Goal: Information Seeking & Learning: Learn about a topic

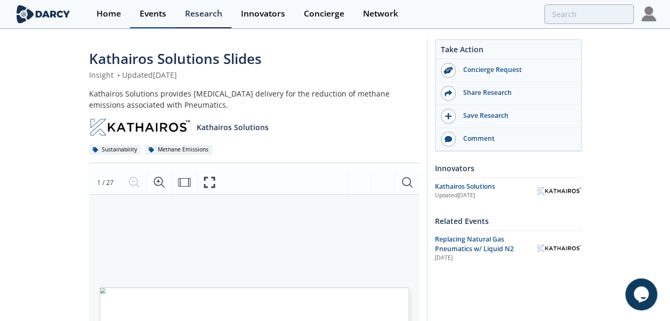
click at [163, 18] on div "Events" at bounding box center [153, 14] width 27 height 9
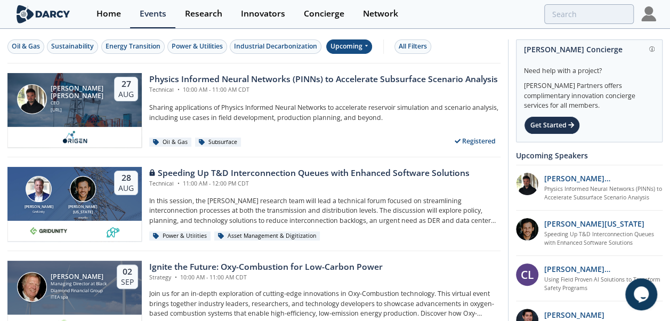
click at [351, 48] on div "Upcoming" at bounding box center [349, 46] width 46 height 14
click at [346, 82] on div "Past" at bounding box center [360, 80] width 66 height 17
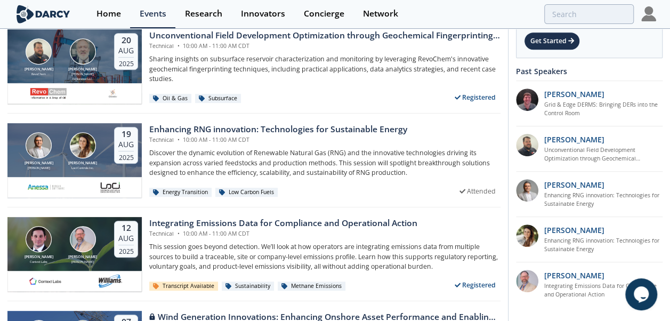
scroll to position [222, 0]
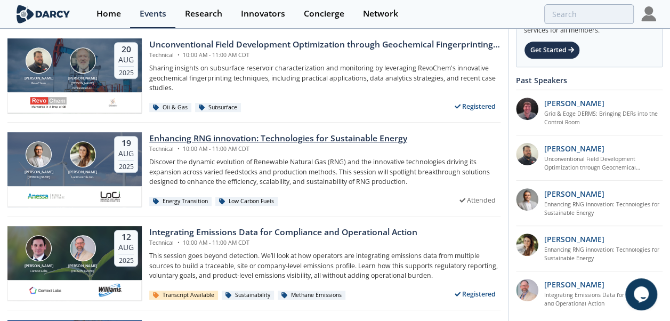
click at [260, 134] on div "Enhancing RNG innovation: Technologies for Sustainable Energy" at bounding box center [278, 138] width 258 height 13
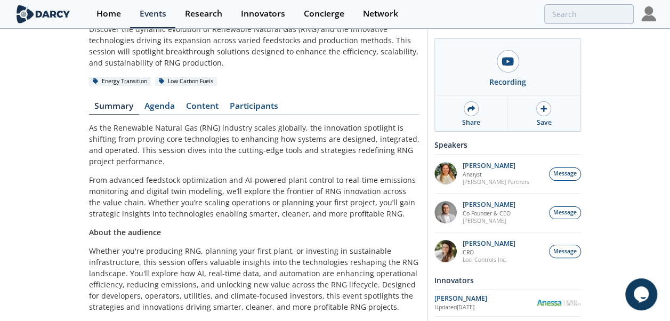
scroll to position [82, 0]
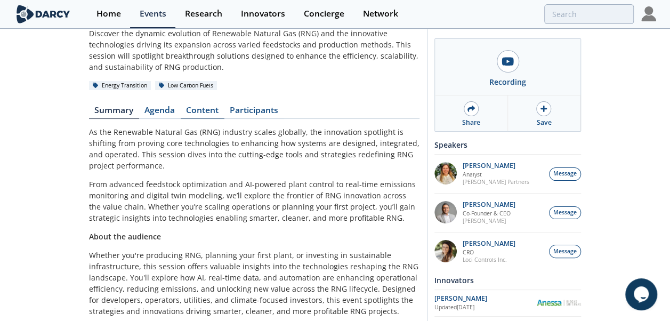
click at [199, 117] on link "Content" at bounding box center [203, 112] width 44 height 13
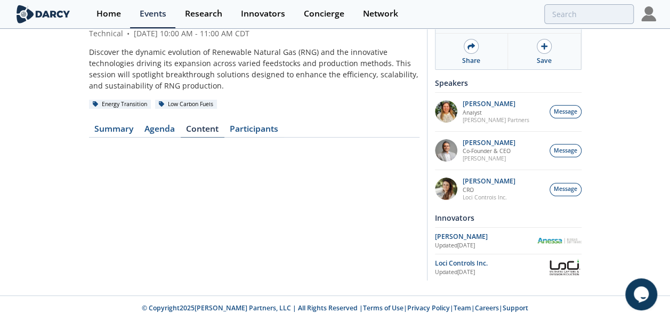
scroll to position [61, 0]
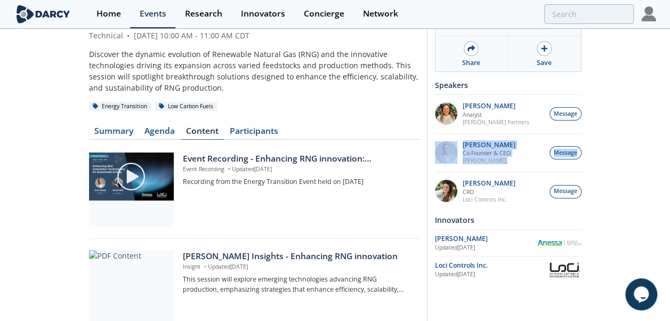
drag, startPoint x: 669, startPoint y: 125, endPoint x: 670, endPoint y: 168, distance: 43.7
click at [670, 168] on html "Home Events Research Innovators Concierge Network Enhancing RNG innovation: Tec…" at bounding box center [335, 99] width 670 height 321
drag, startPoint x: 670, startPoint y: 168, endPoint x: 626, endPoint y: 187, distance: 47.8
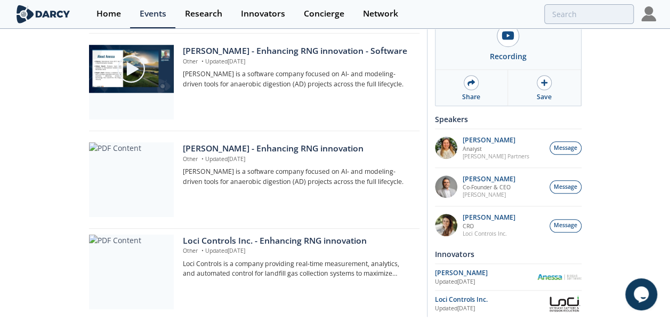
scroll to position [495, 0]
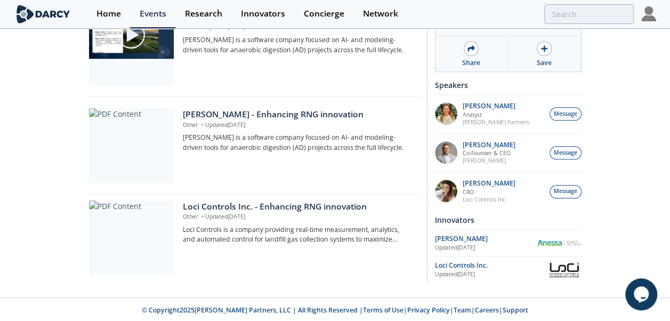
click at [261, 197] on div "Event Recording - Enhancing RNG innovation: Technologies for Sustainable Energy…" at bounding box center [254, 1] width 330 height 576
click at [258, 201] on div "Loci Controls Inc. - Enhancing RNG innovation" at bounding box center [297, 206] width 229 height 13
